Goal: Information Seeking & Learning: Learn about a topic

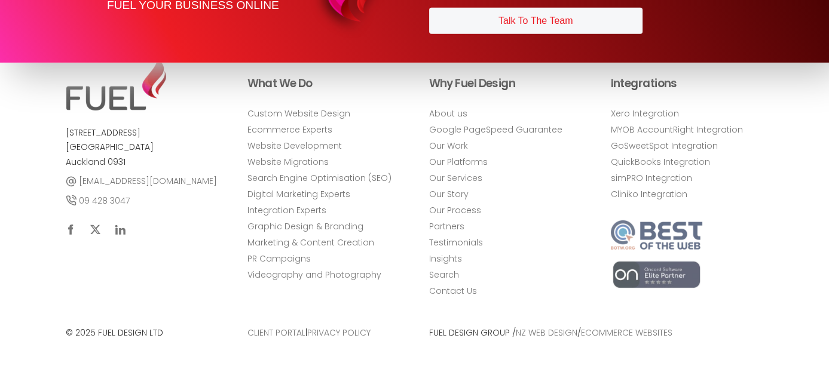
scroll to position [4957, 0]
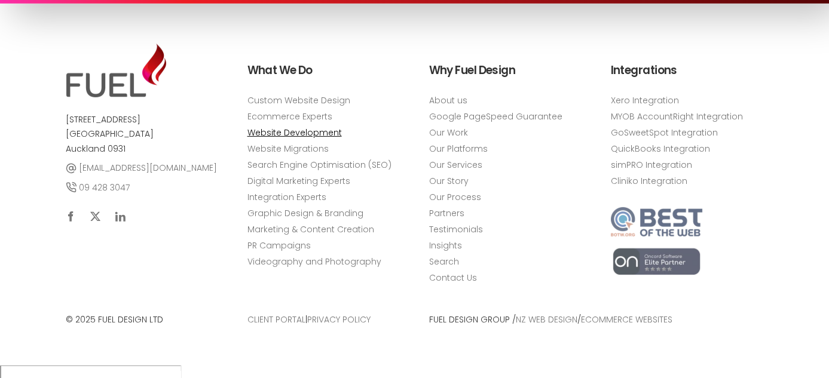
click at [293, 139] on link "Website Development" at bounding box center [294, 133] width 94 height 13
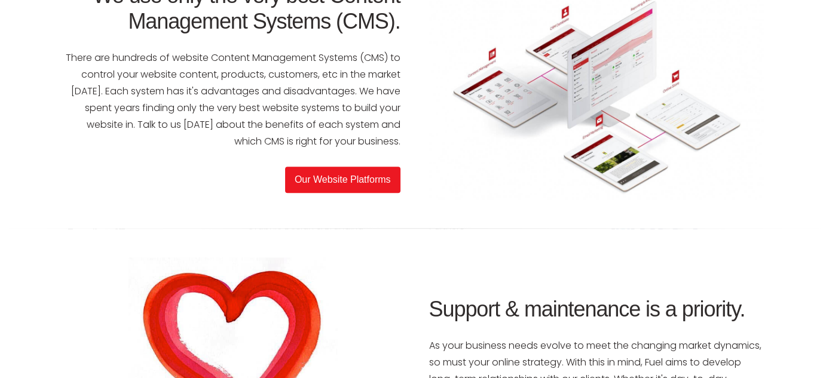
scroll to position [2032, 0]
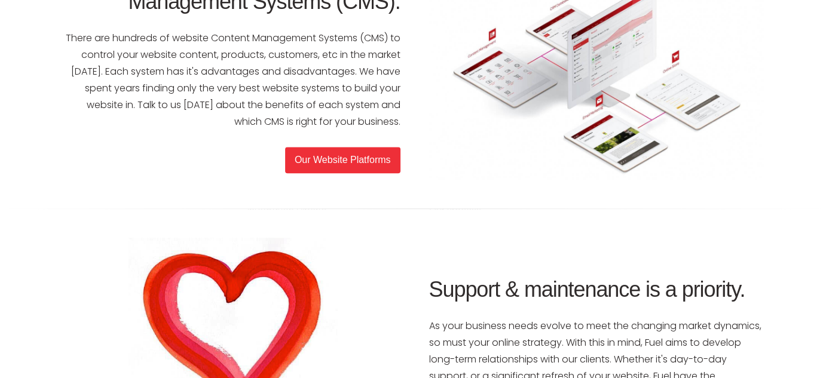
click at [366, 163] on link "Our Website Platforms" at bounding box center [342, 160] width 115 height 26
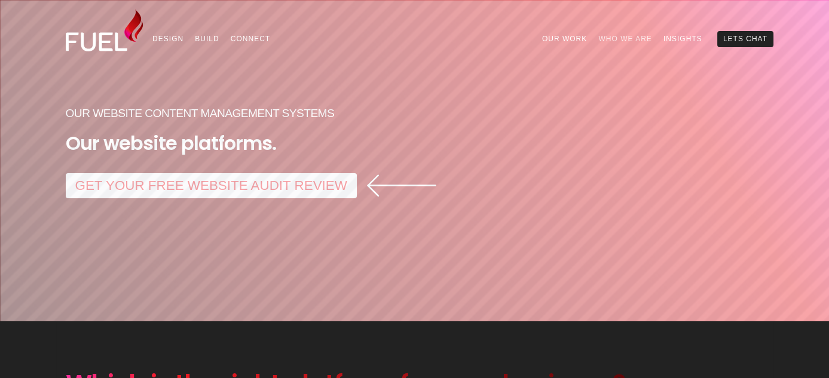
click at [634, 38] on link "Who We Are" at bounding box center [625, 39] width 65 height 16
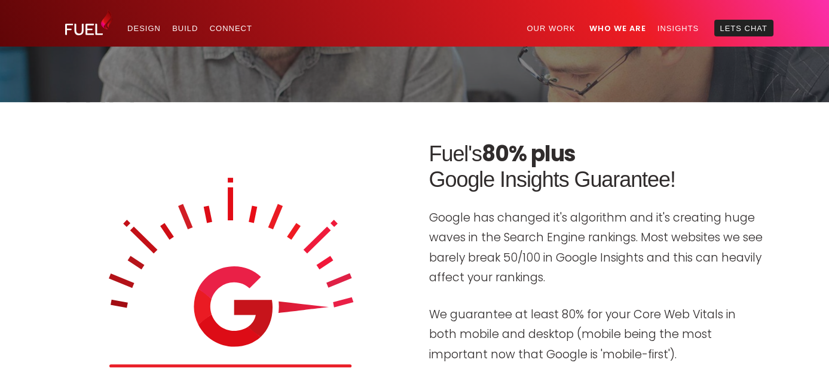
scroll to position [2851, 0]
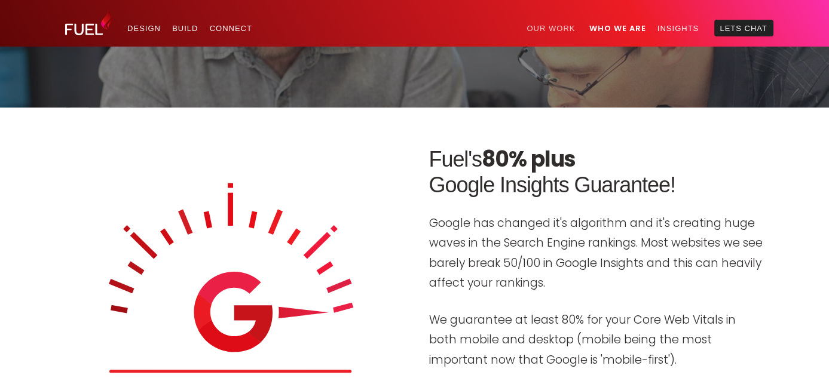
click at [558, 23] on link "Our Work" at bounding box center [551, 28] width 60 height 17
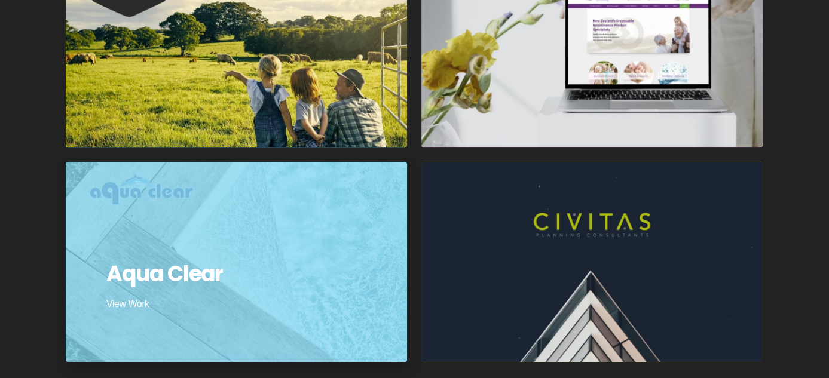
scroll to position [1853, 0]
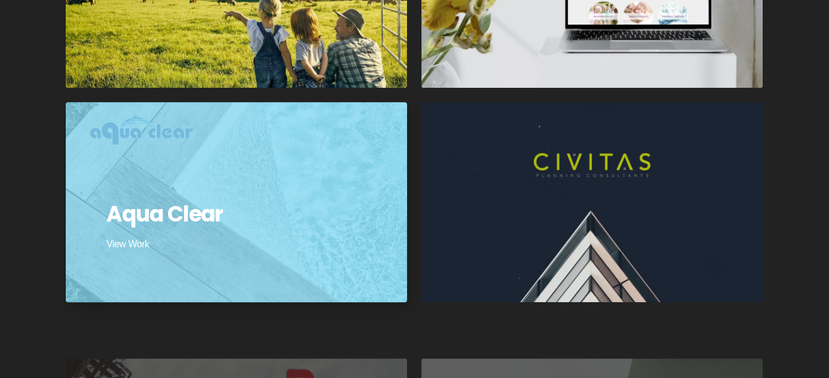
click at [206, 216] on div at bounding box center [236, 202] width 345 height 202
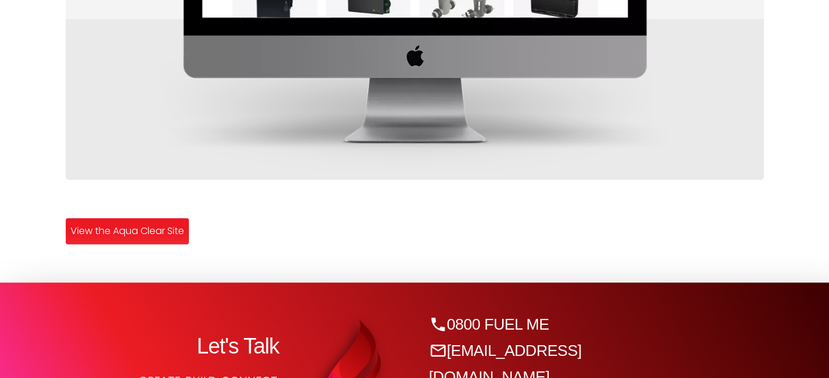
scroll to position [1255, 0]
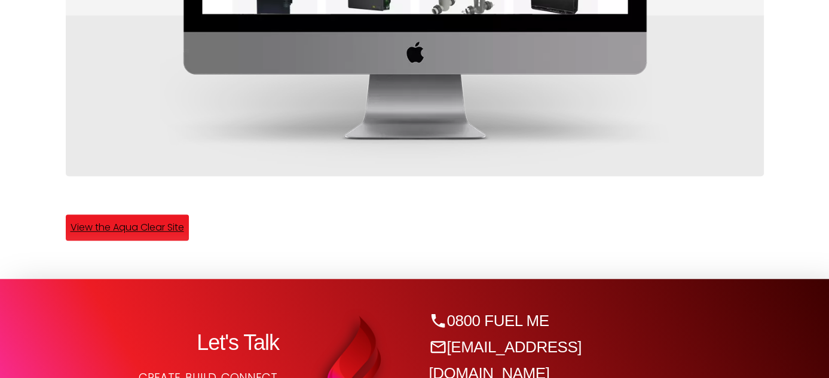
click at [152, 234] on link "View the Aqua Clear Site" at bounding box center [127, 228] width 123 height 26
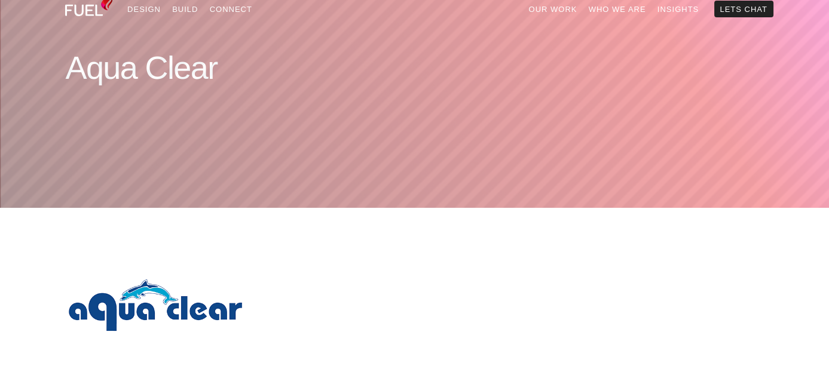
scroll to position [0, 0]
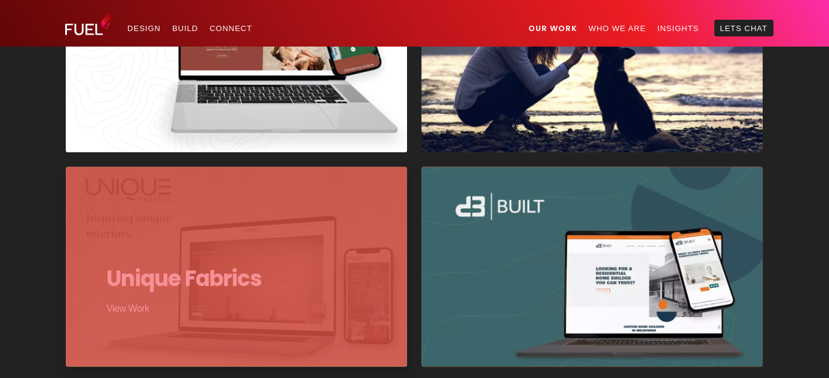
scroll to position [897, 0]
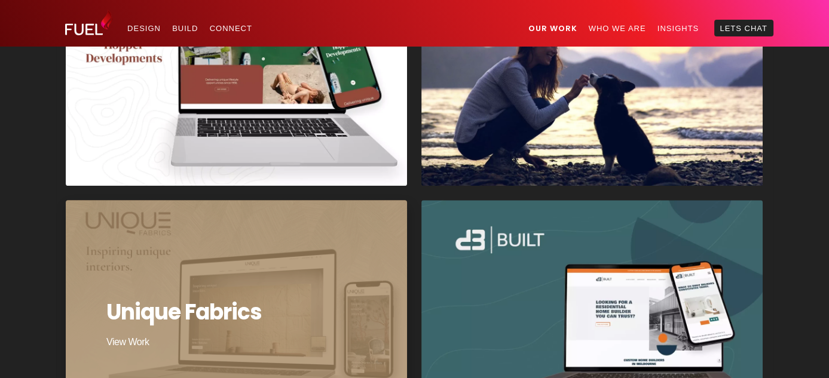
click at [229, 324] on div at bounding box center [236, 300] width 345 height 202
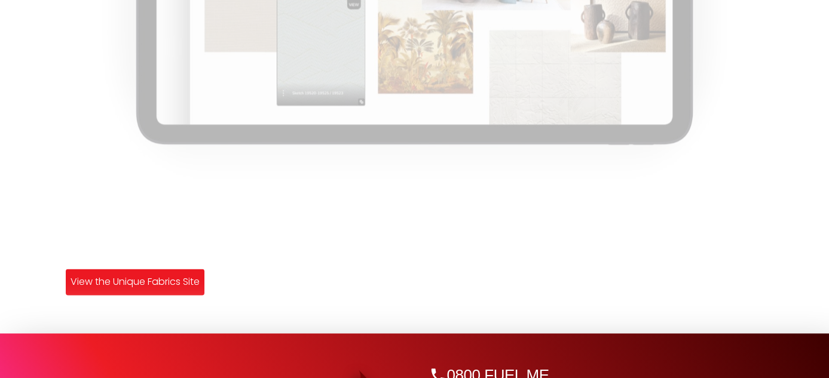
scroll to position [2511, 0]
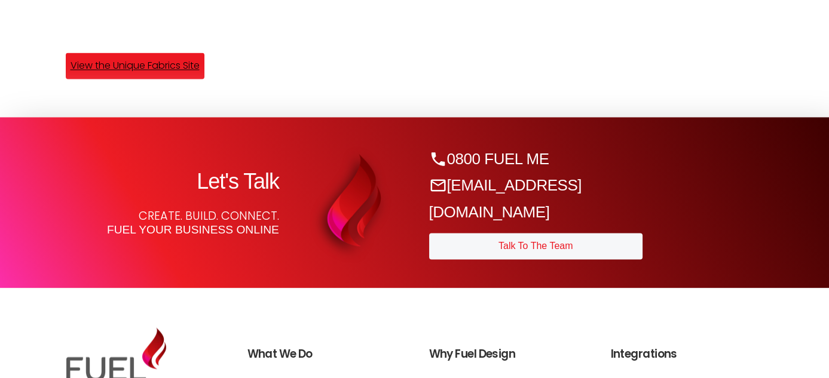
click at [138, 79] on link "View the Unique Fabrics Site" at bounding box center [135, 66] width 139 height 26
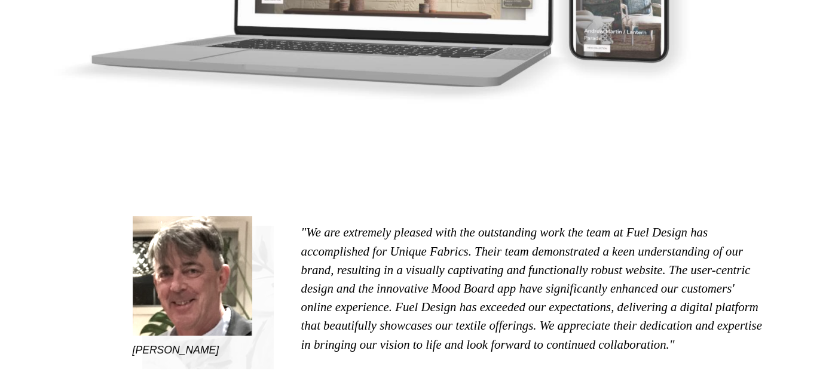
scroll to position [658, 0]
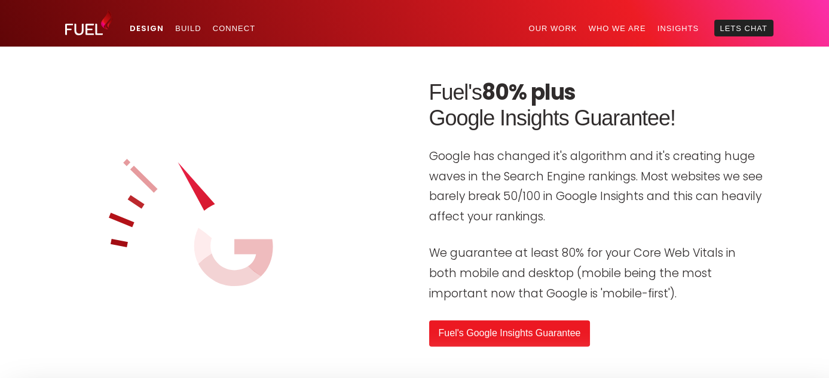
scroll to position [2355, 0]
